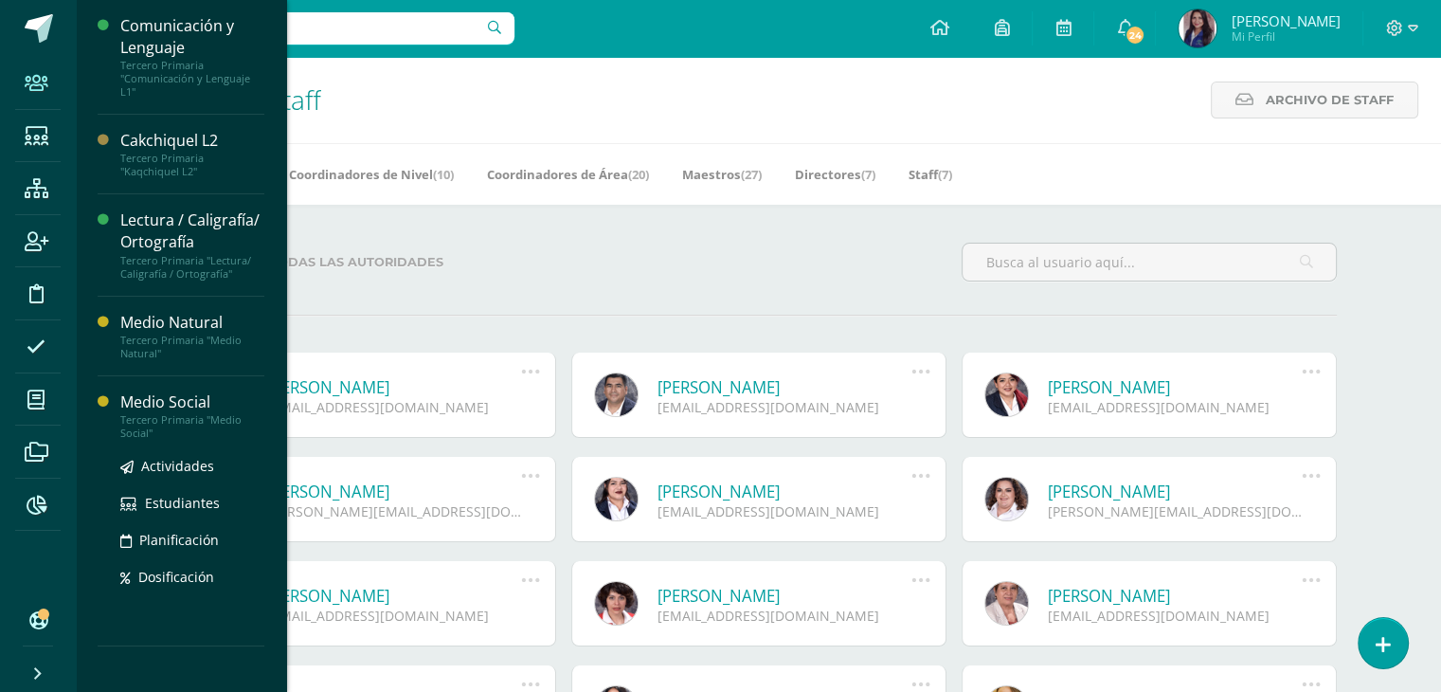
click at [171, 406] on div "Medio Social" at bounding box center [192, 402] width 144 height 22
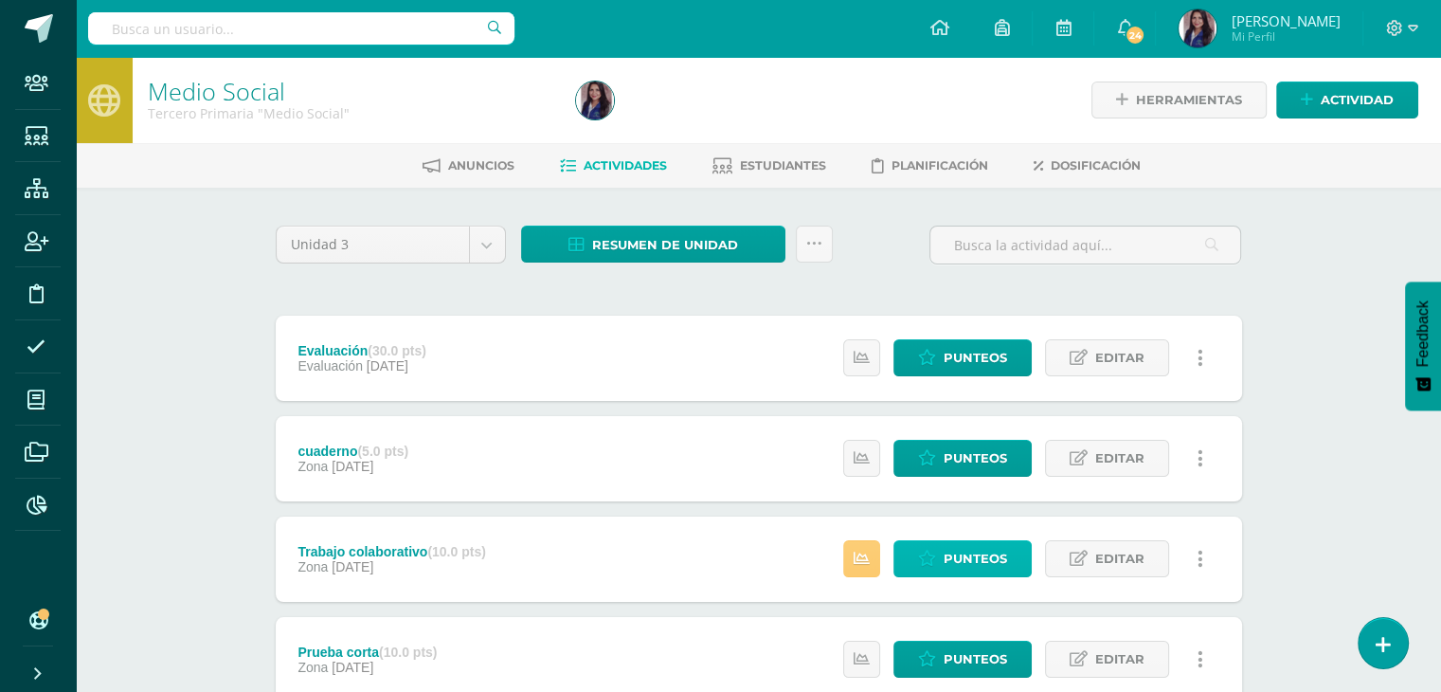
click at [950, 561] on span "Punteos" at bounding box center [975, 558] width 63 height 35
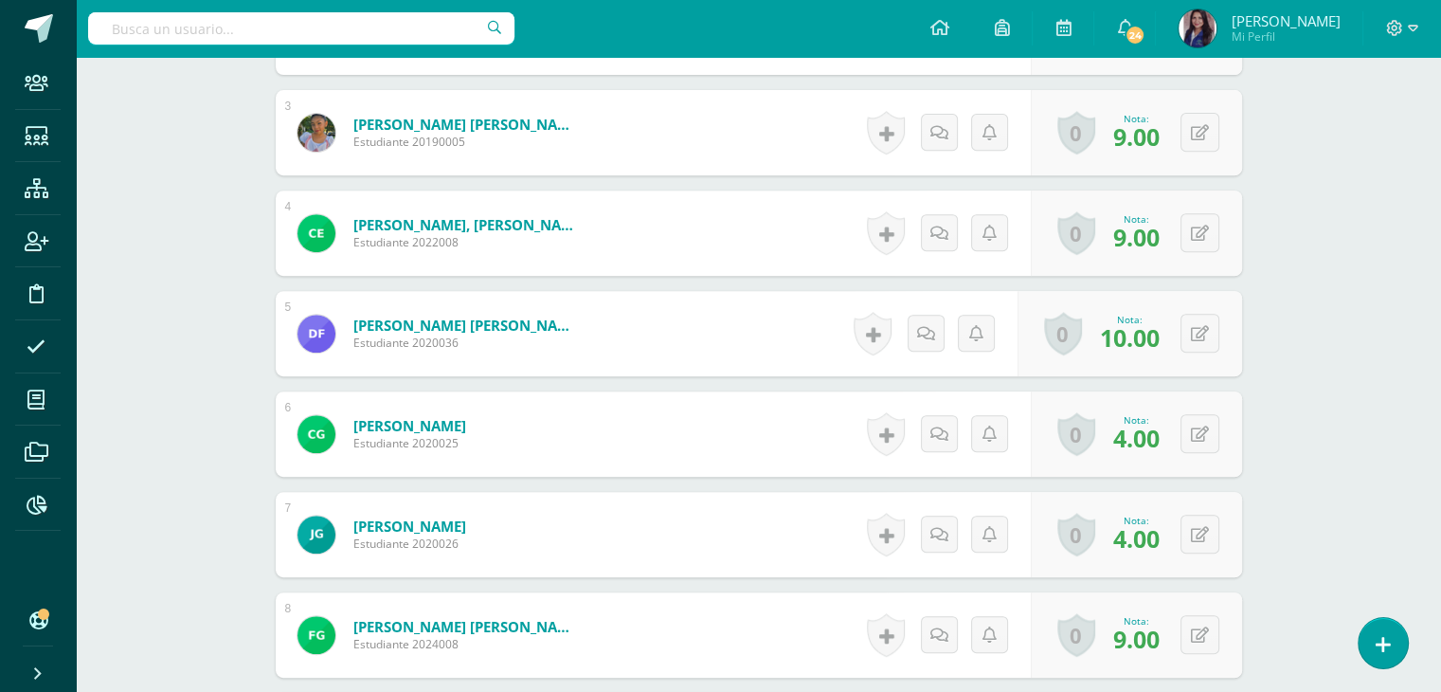
scroll to position [767, 0]
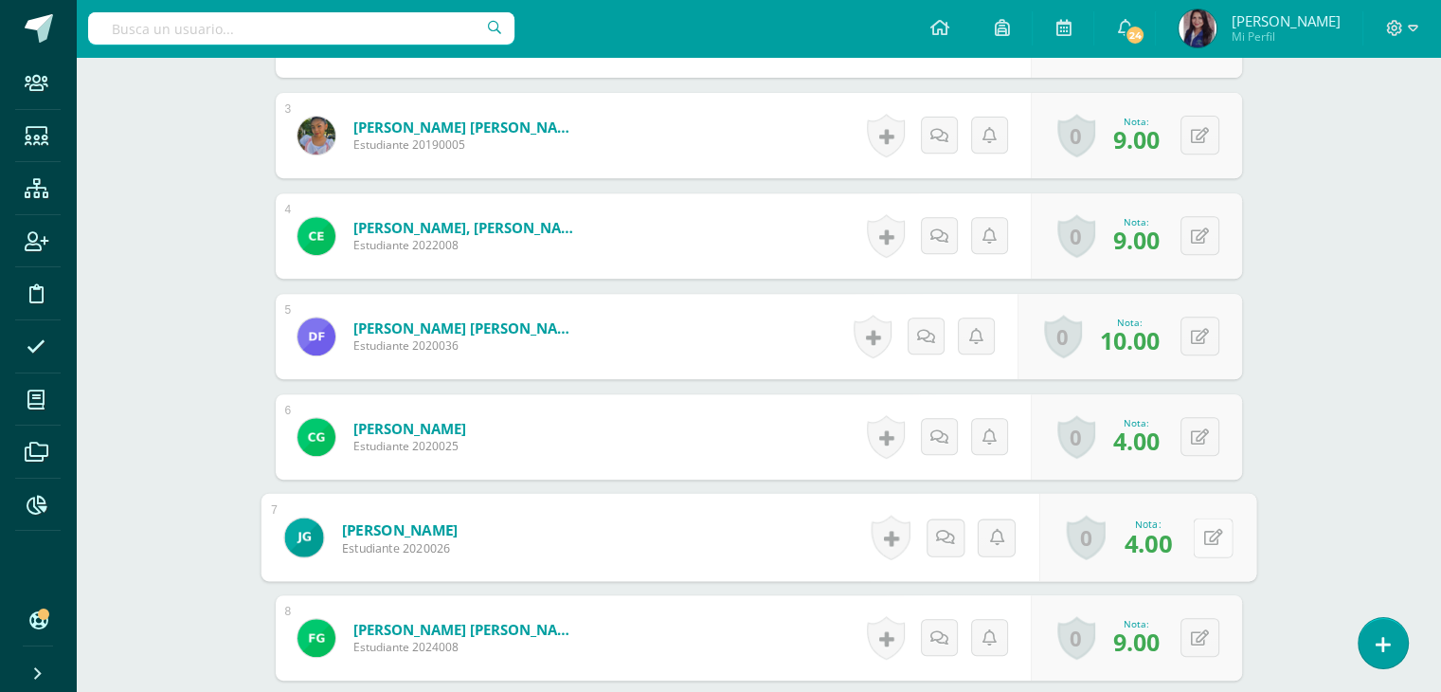
click at [1203, 539] on icon at bounding box center [1212, 537] width 19 height 16
type input "9"
click at [1157, 542] on icon at bounding box center [1162, 542] width 17 height 16
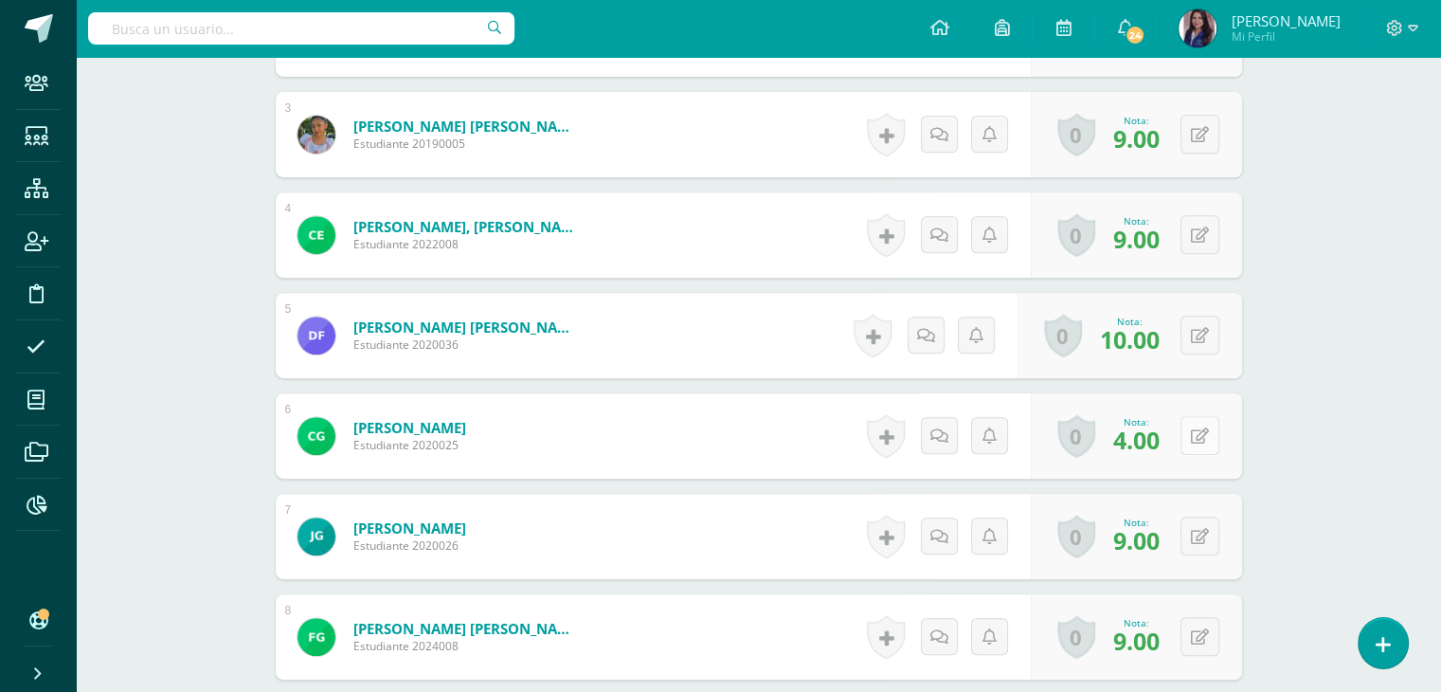
click at [1194, 441] on button at bounding box center [1200, 435] width 39 height 39
type input "9"
click at [1167, 435] on icon at bounding box center [1162, 442] width 17 height 16
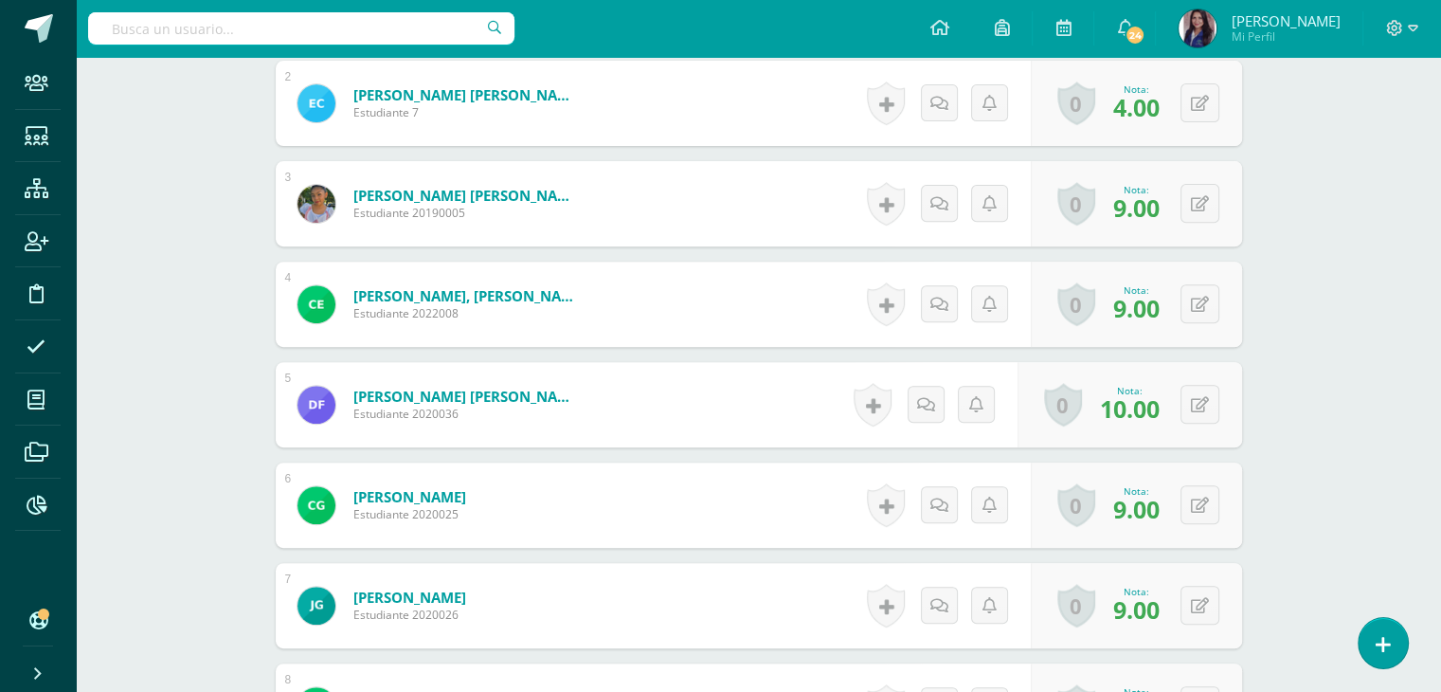
scroll to position [691, 0]
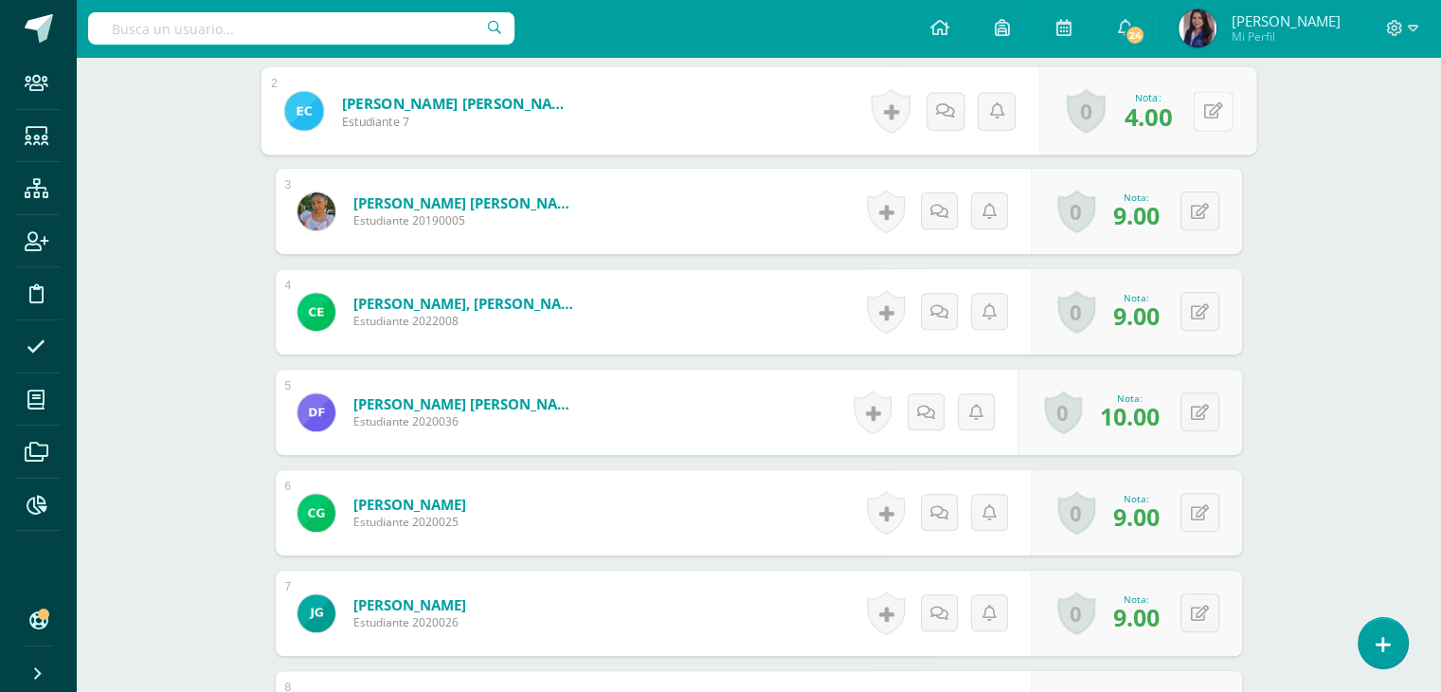
click at [1204, 115] on icon at bounding box center [1212, 110] width 19 height 16
type input "8"
click at [1166, 114] on icon at bounding box center [1162, 117] width 17 height 16
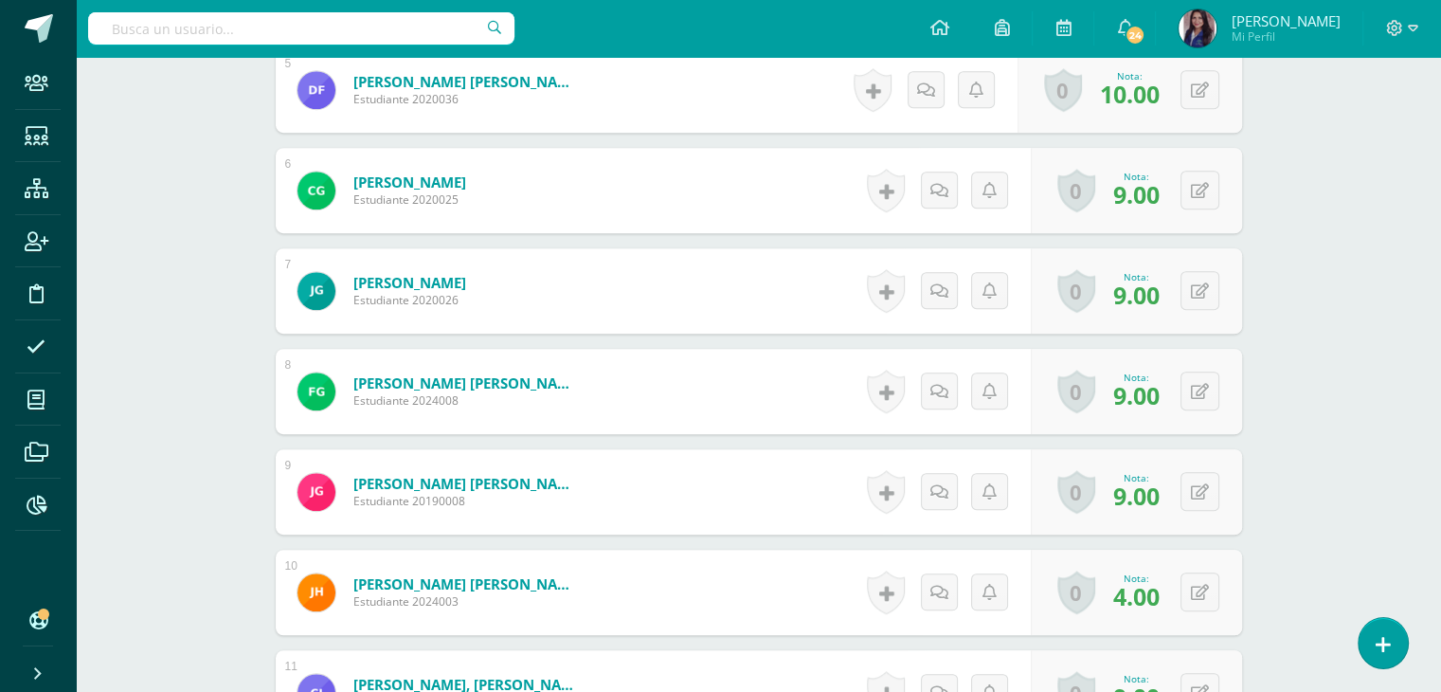
scroll to position [1029, 0]
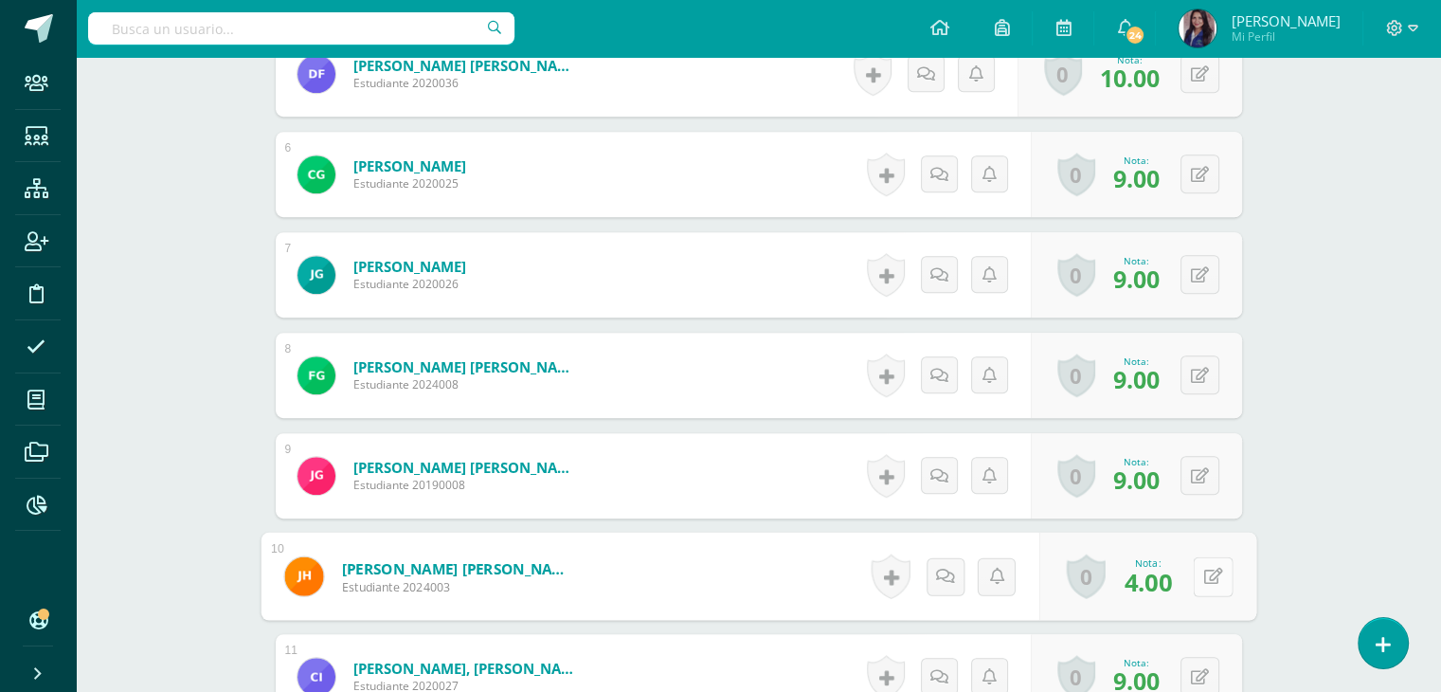
click at [1204, 571] on icon at bounding box center [1212, 576] width 19 height 16
type input "8"
click at [1161, 587] on icon at bounding box center [1162, 582] width 17 height 16
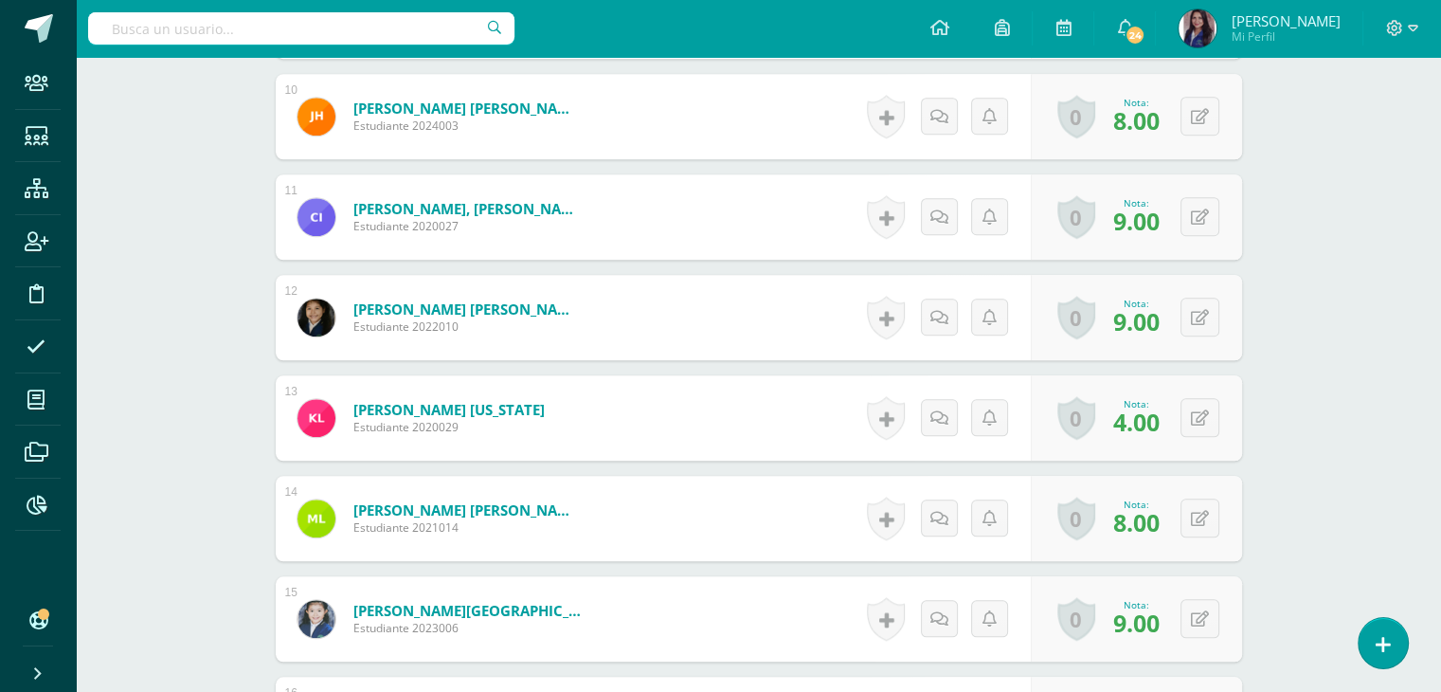
scroll to position [1501, 0]
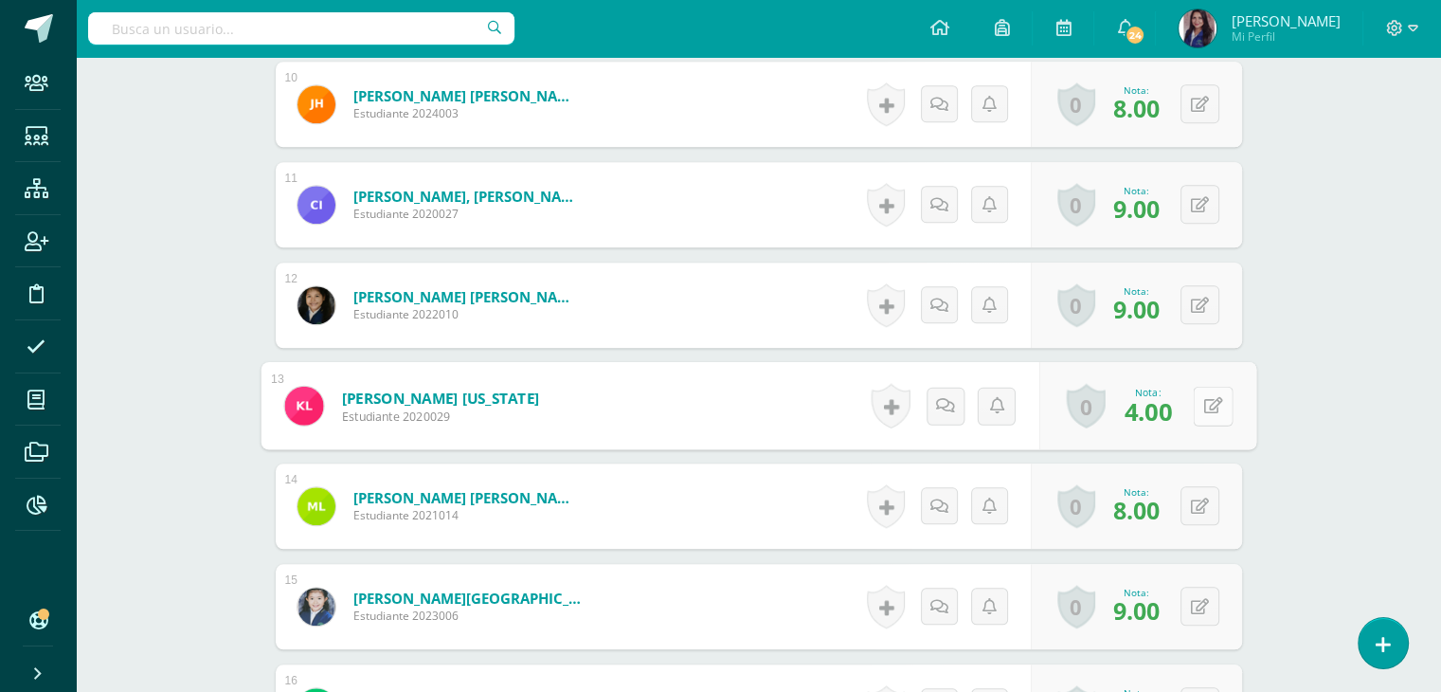
click at [1203, 400] on icon at bounding box center [1212, 405] width 19 height 16
type input "8"
click at [1162, 415] on icon at bounding box center [1162, 412] width 17 height 16
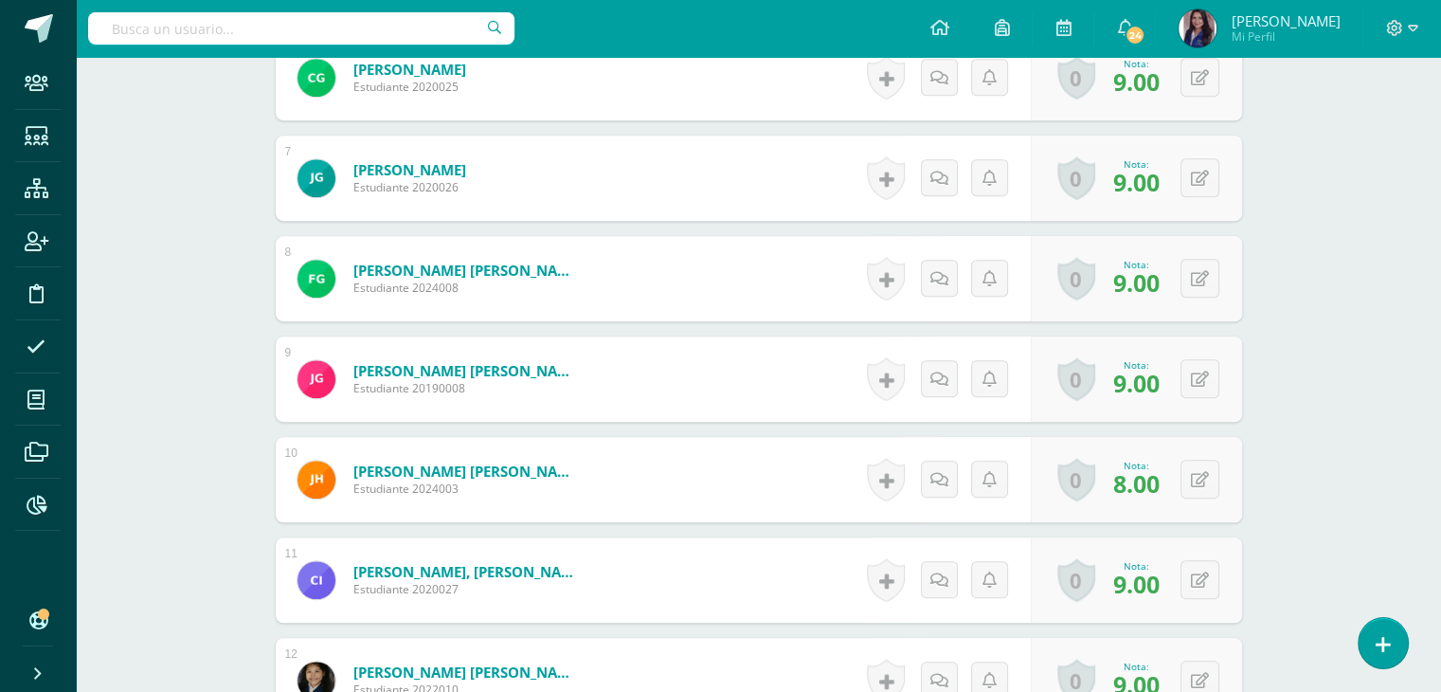
scroll to position [1122, 0]
